Goal: Transaction & Acquisition: Purchase product/service

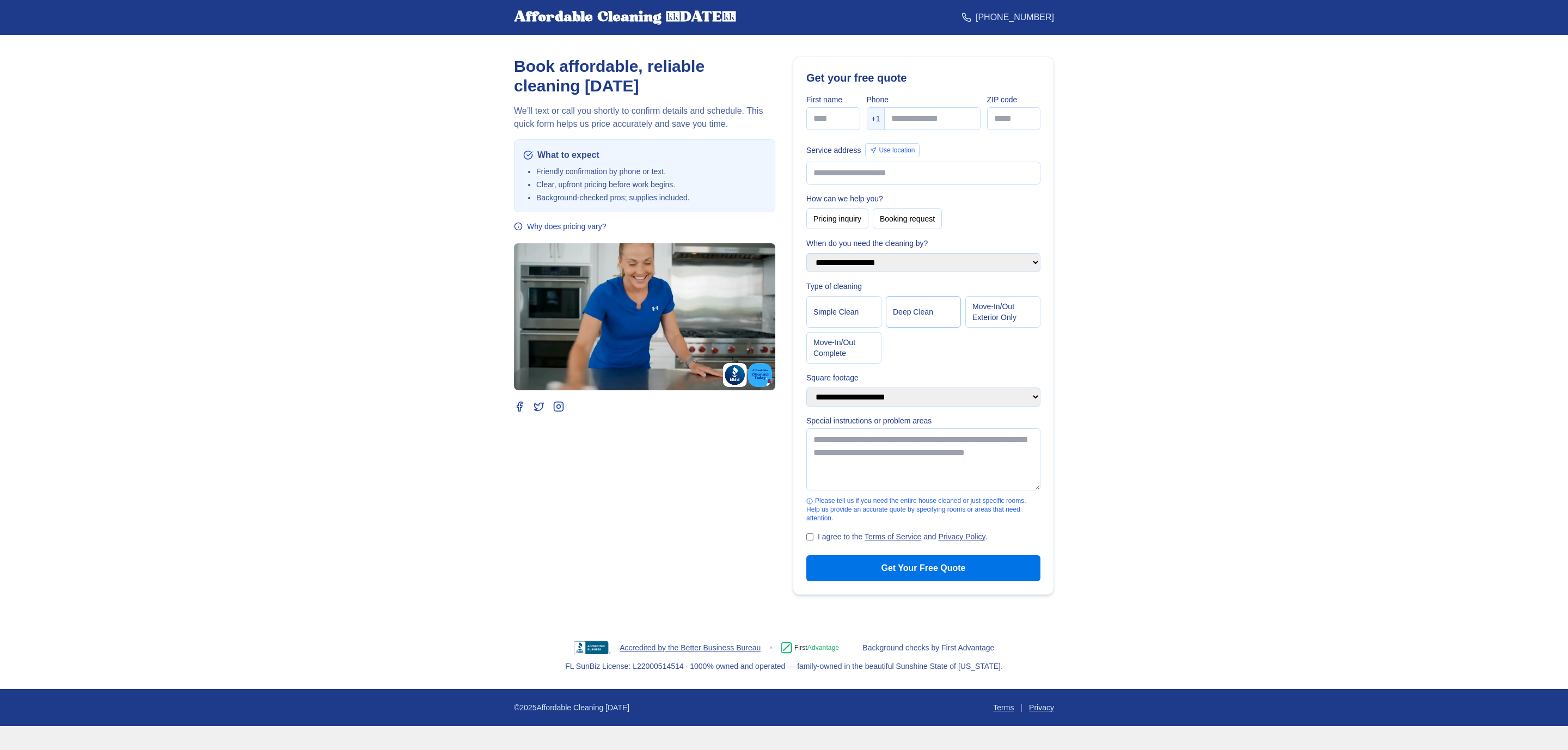
click at [944, 316] on button "Deep Clean" at bounding box center [923, 312] width 75 height 32
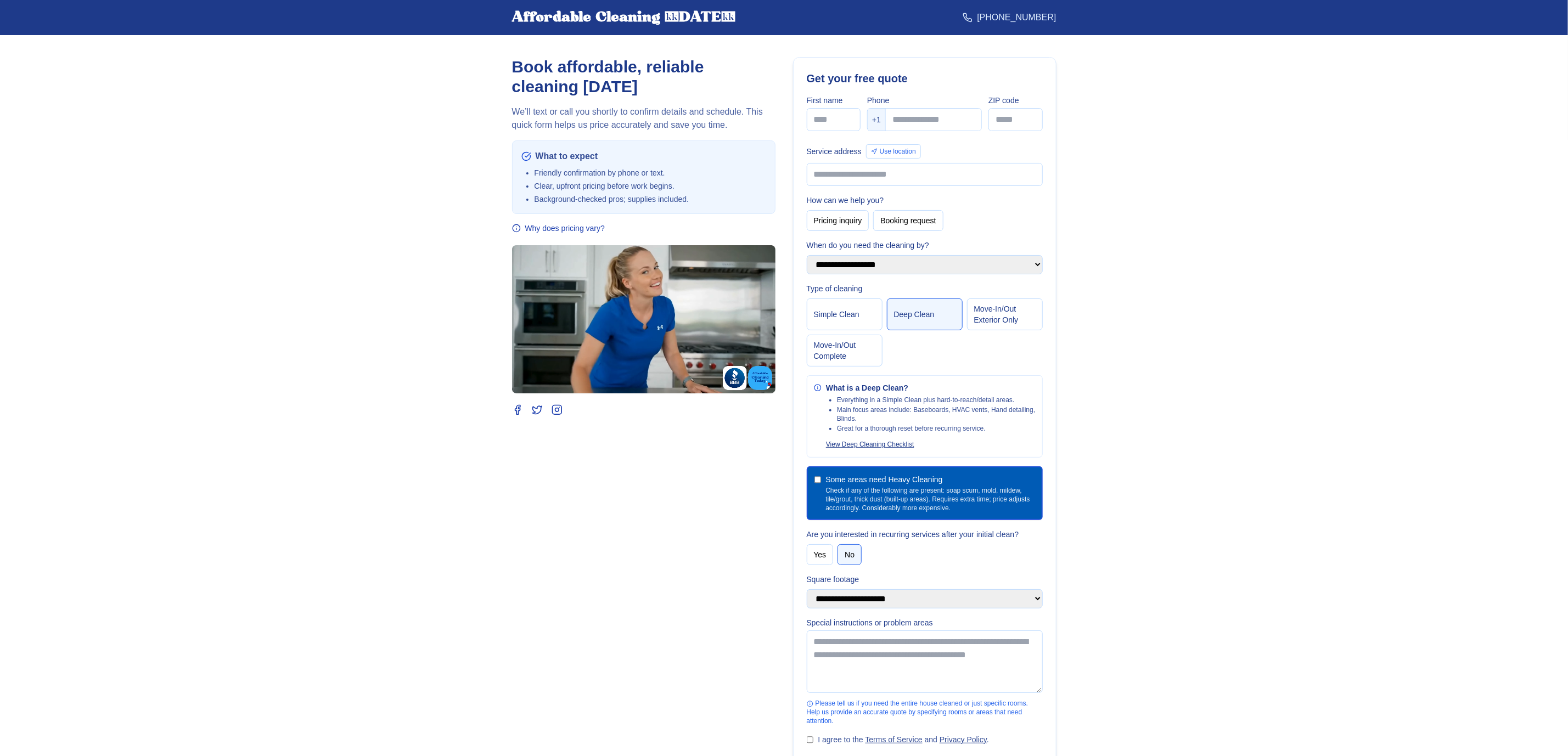
click at [889, 449] on button "View Deep Cleaning Checklist" at bounding box center [870, 444] width 88 height 9
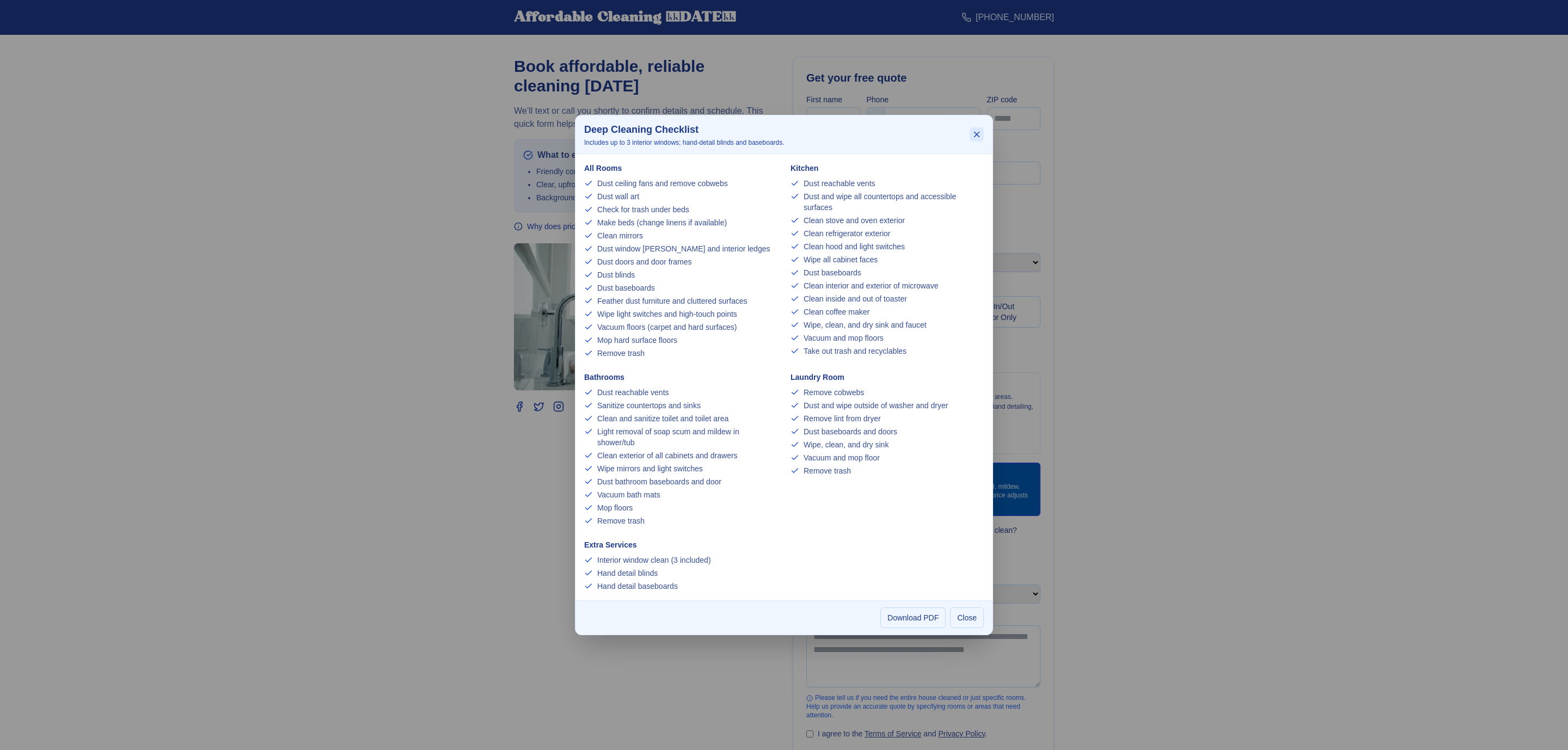
click at [975, 135] on icon "Close" at bounding box center [977, 134] width 5 height 5
